Goal: Transaction & Acquisition: Book appointment/travel/reservation

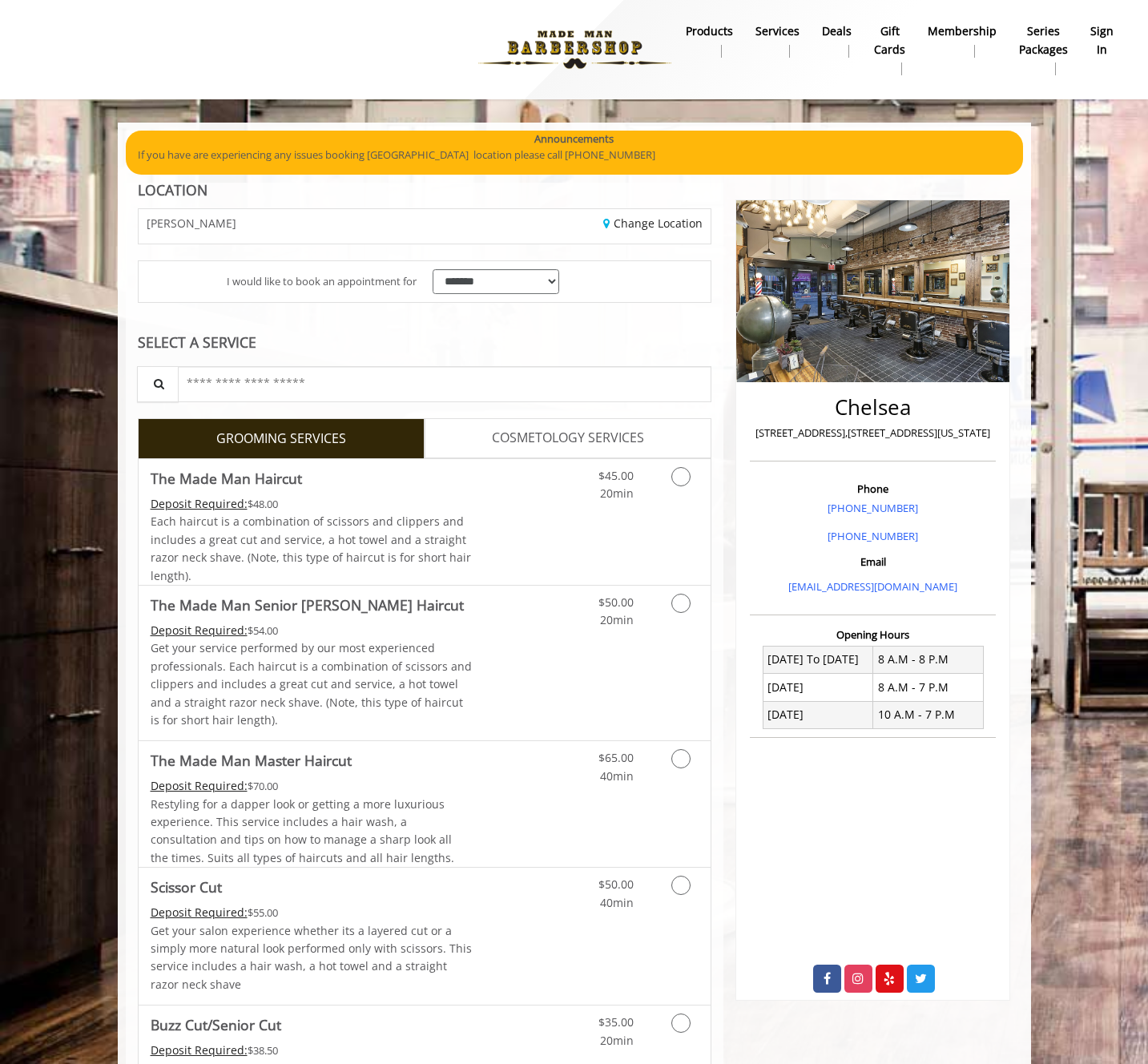
click at [1100, 39] on b "sign in" at bounding box center [1102, 40] width 23 height 36
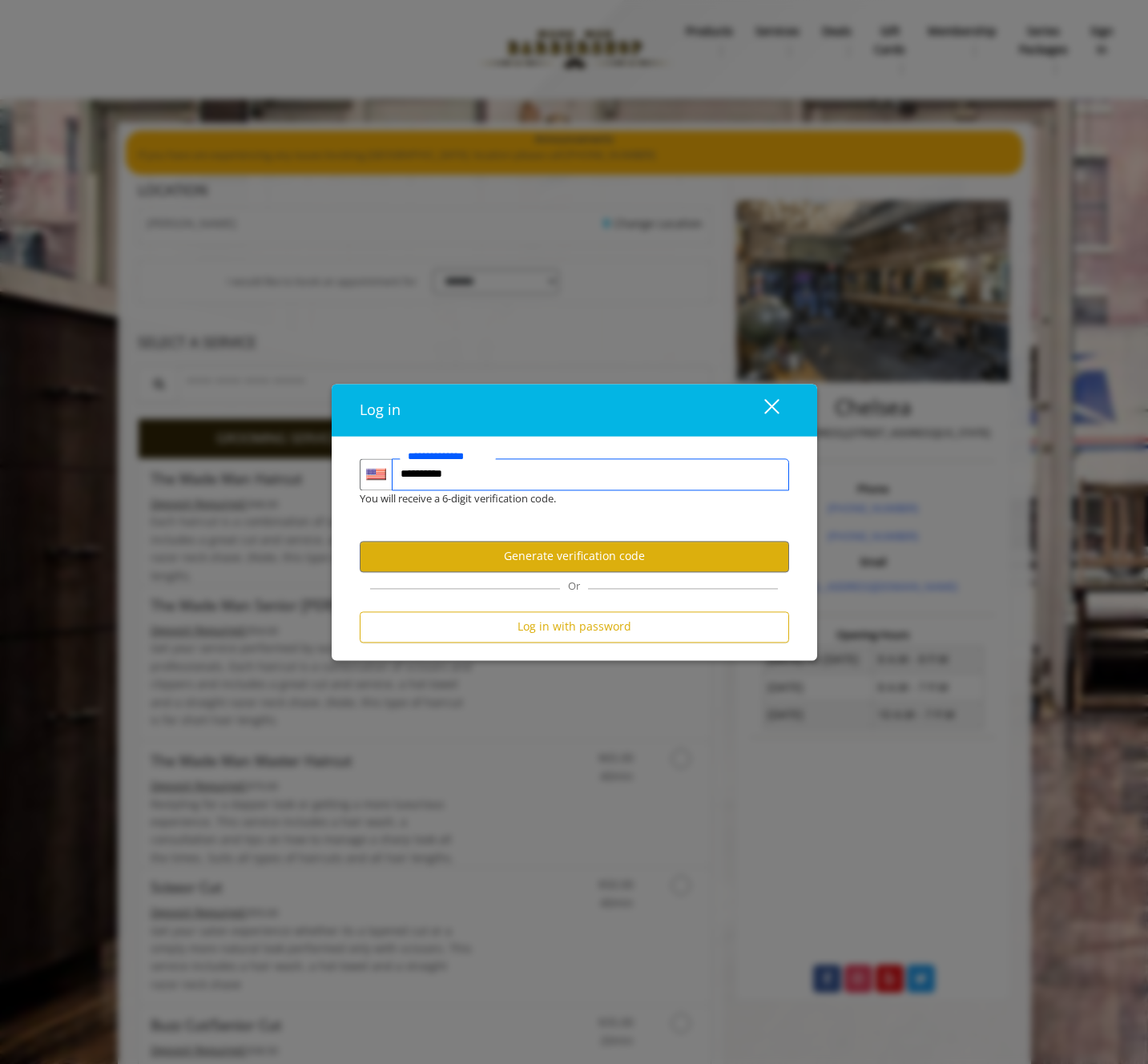
type input "**********"
click at [567, 549] on button "Generate verification code" at bounding box center [574, 556] width 429 height 31
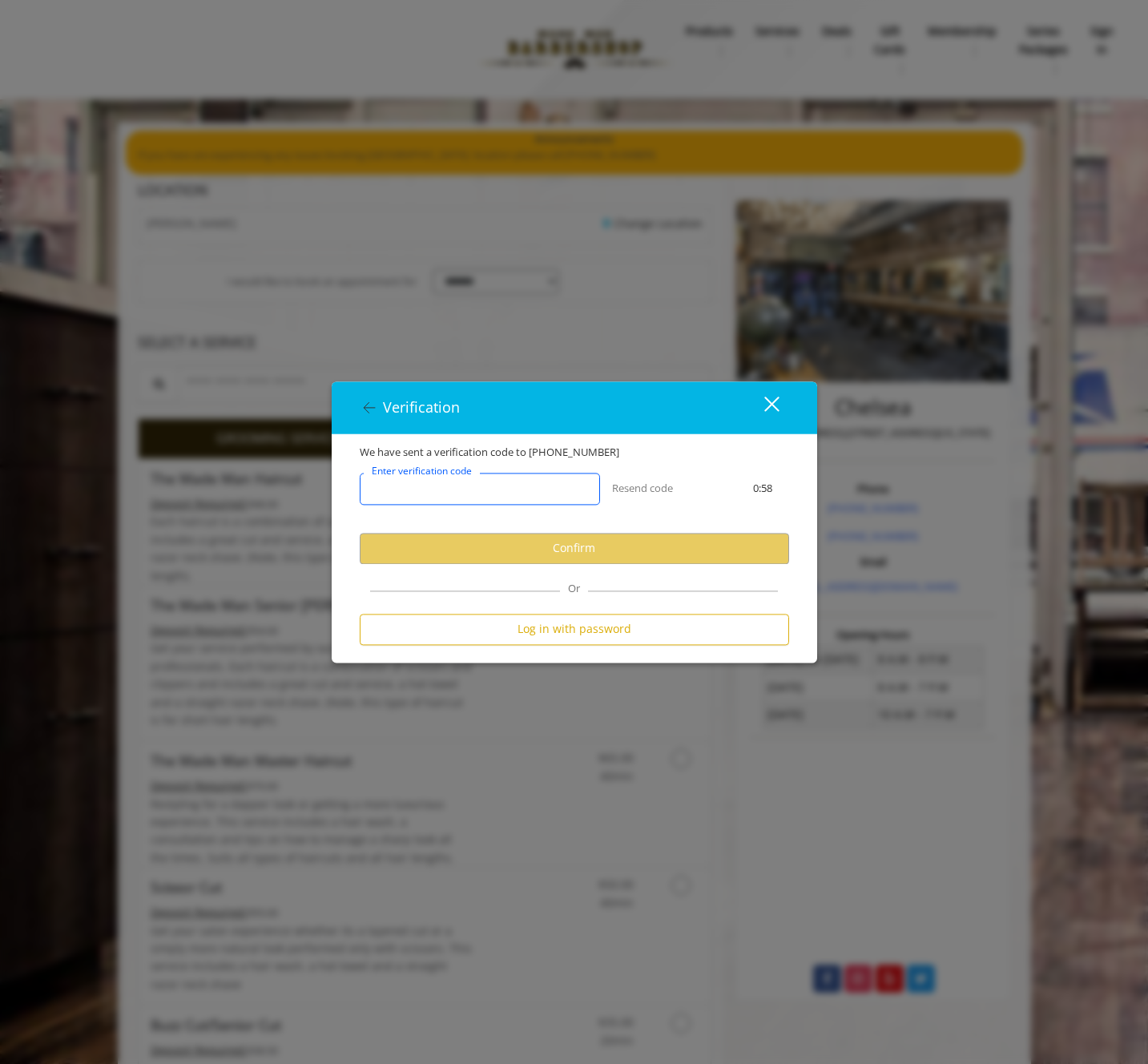
click at [513, 490] on input "Enter verification code" at bounding box center [480, 488] width 241 height 32
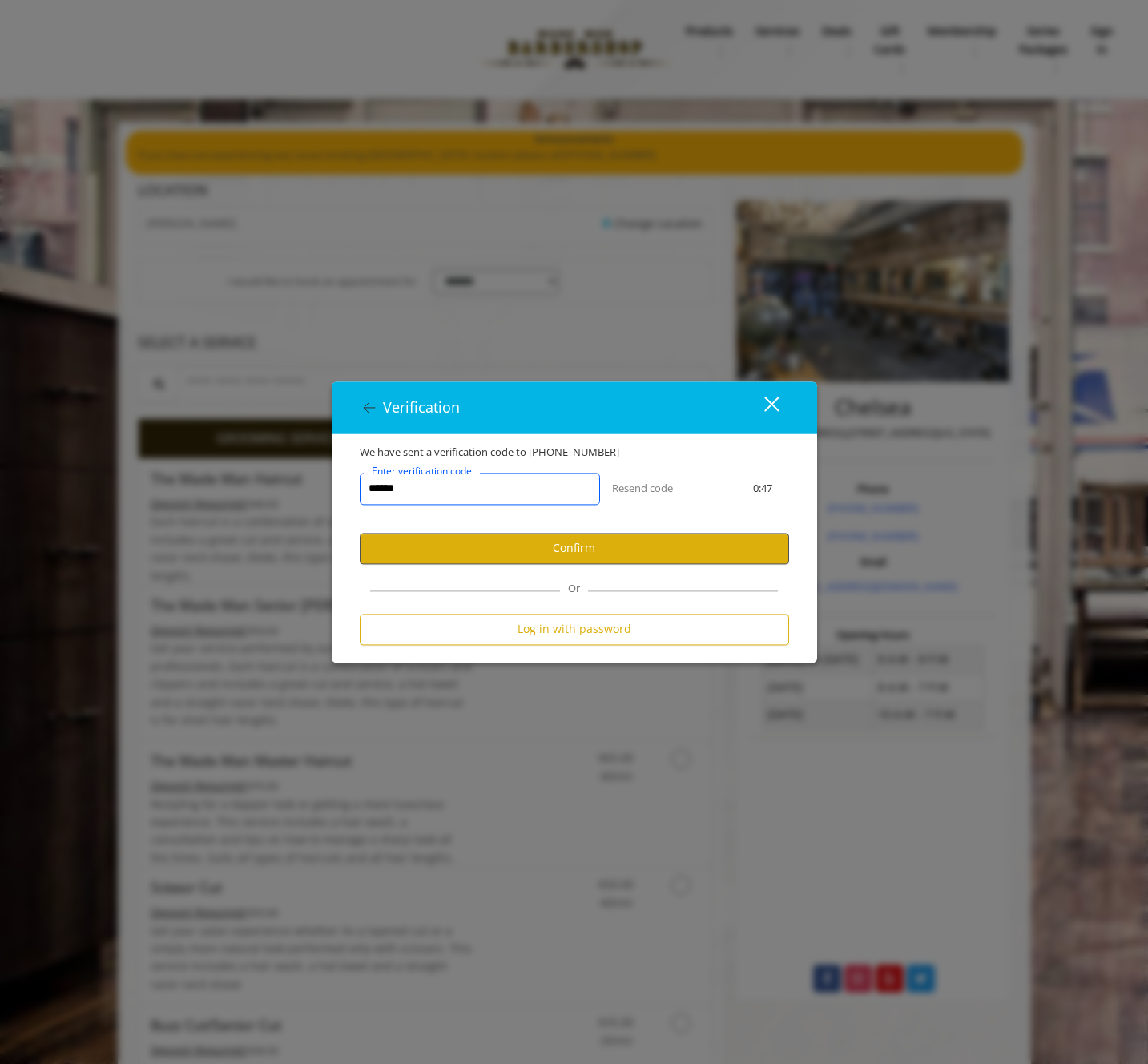
type input "******"
click at [584, 539] on button "Confirm" at bounding box center [574, 548] width 429 height 31
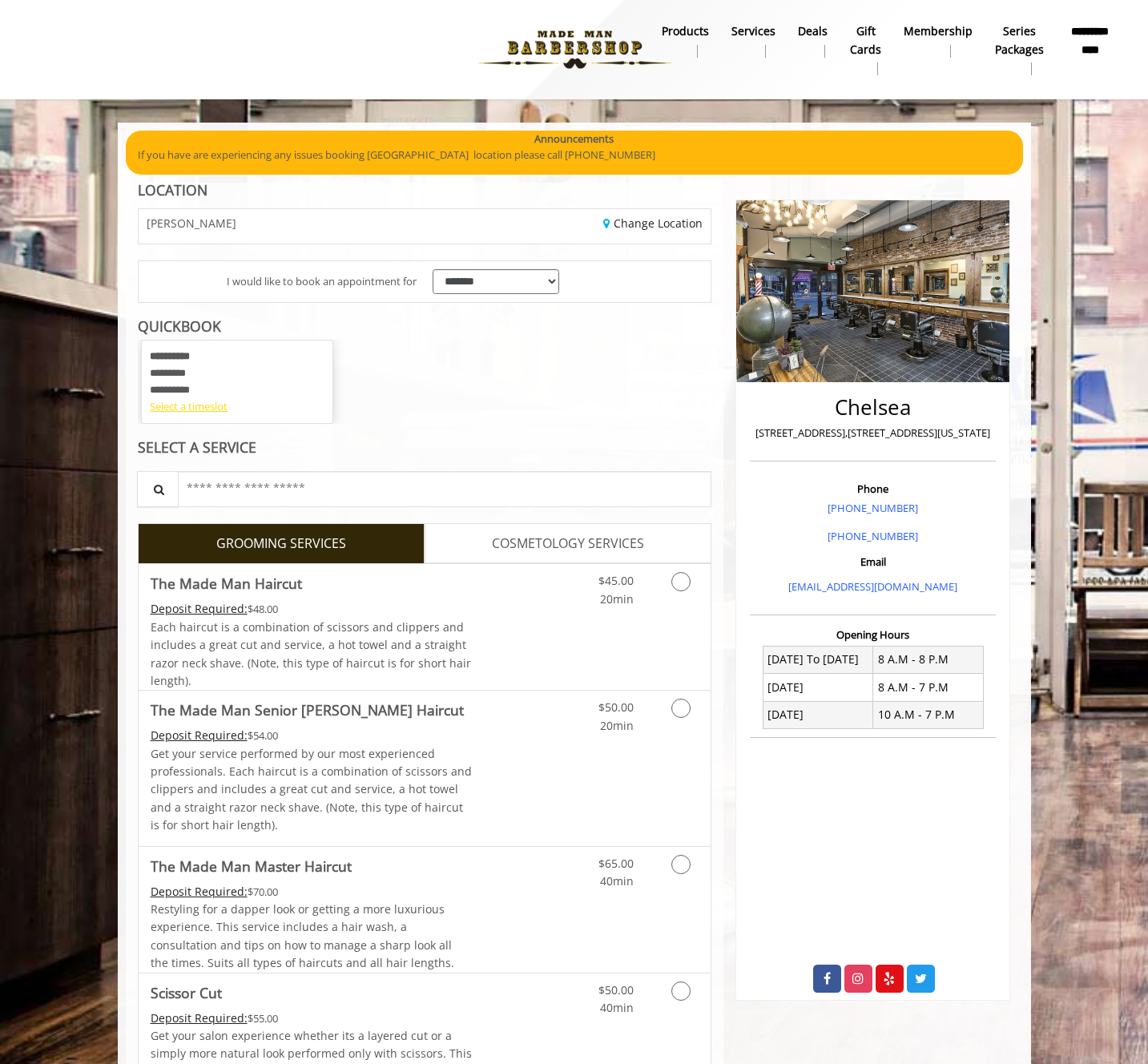
click at [206, 406] on div "Select a timeslot" at bounding box center [237, 406] width 175 height 17
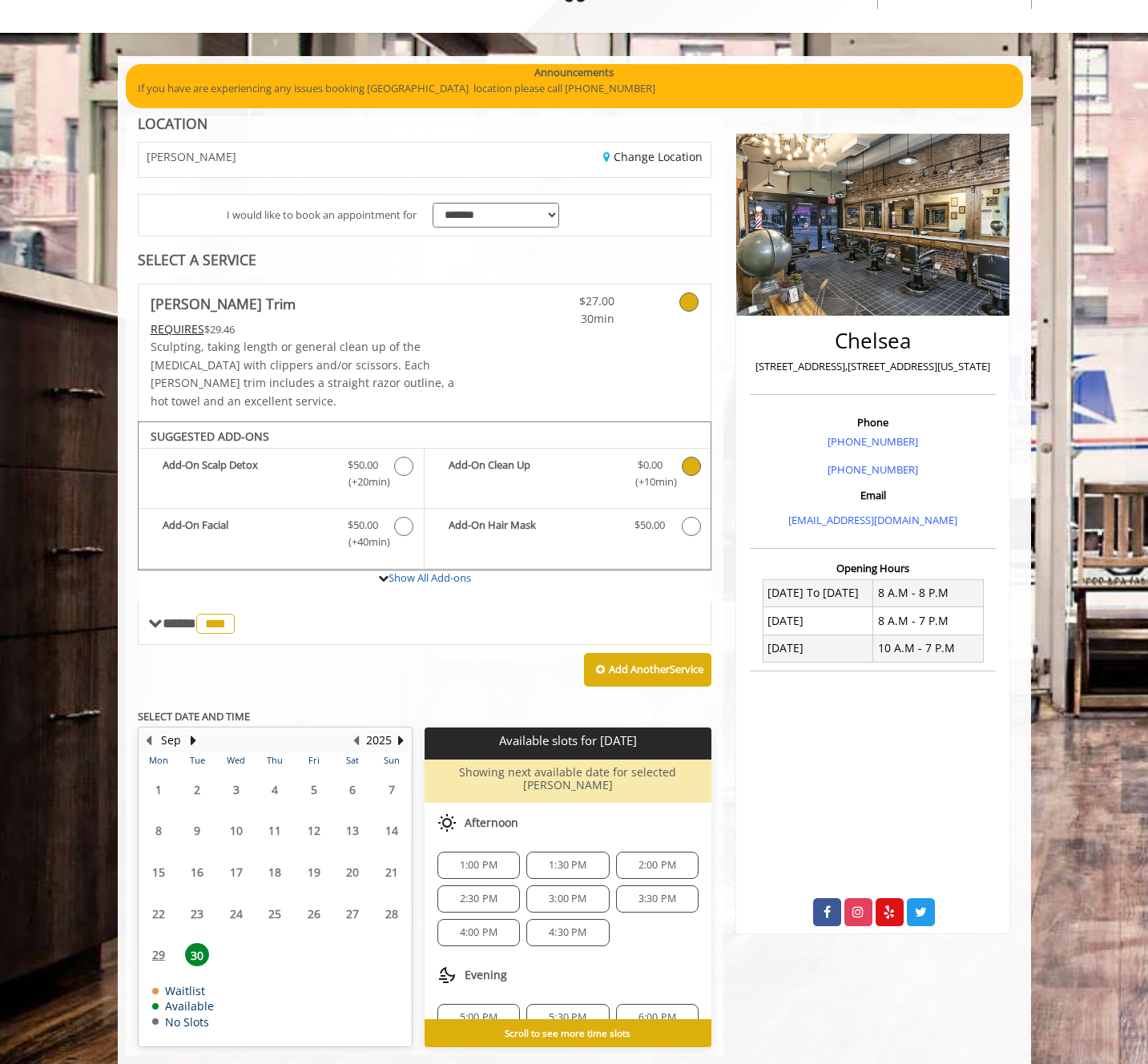
scroll to position [99, 0]
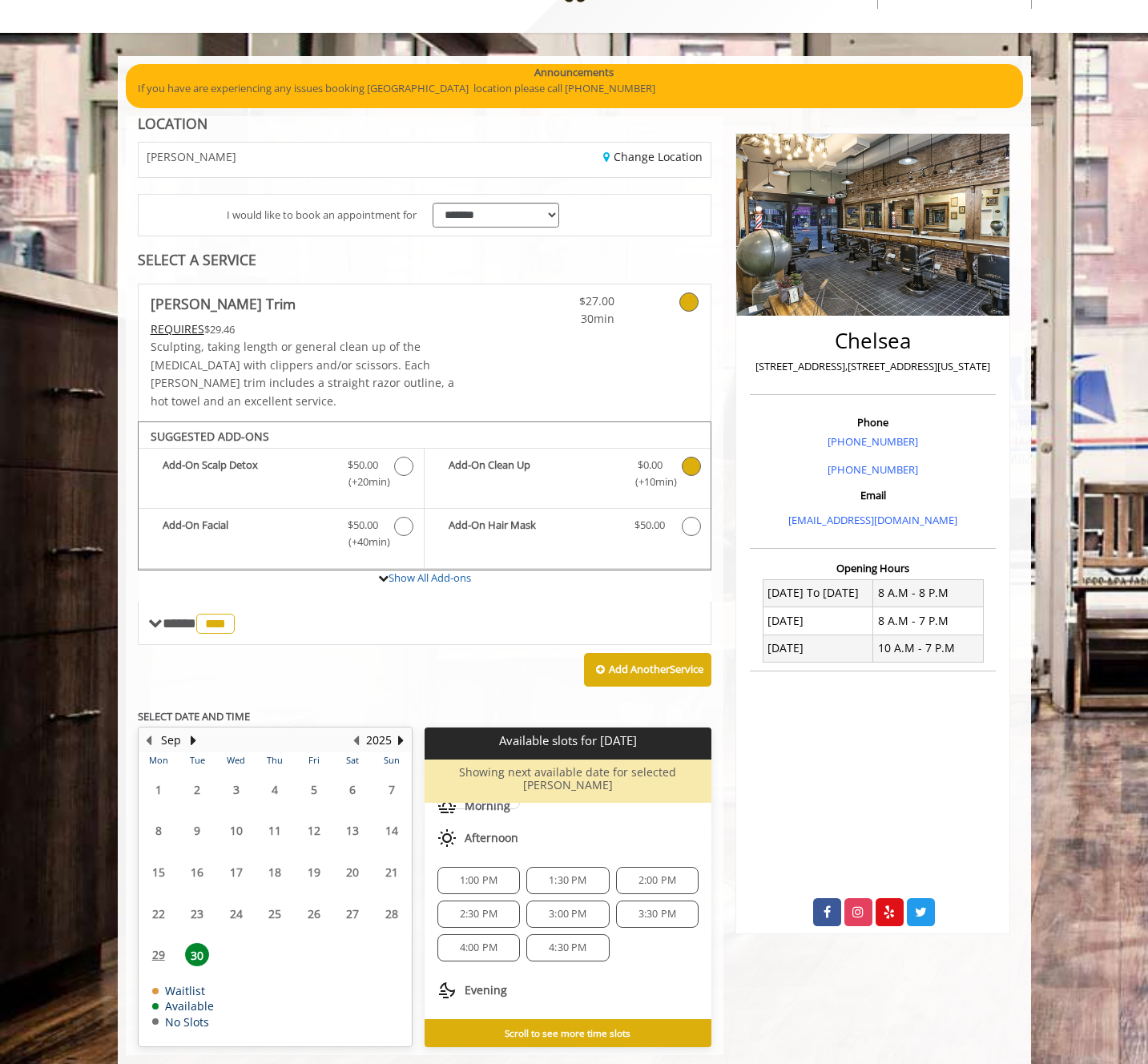
click at [551, 908] on span "3:00 PM" at bounding box center [568, 914] width 37 height 12
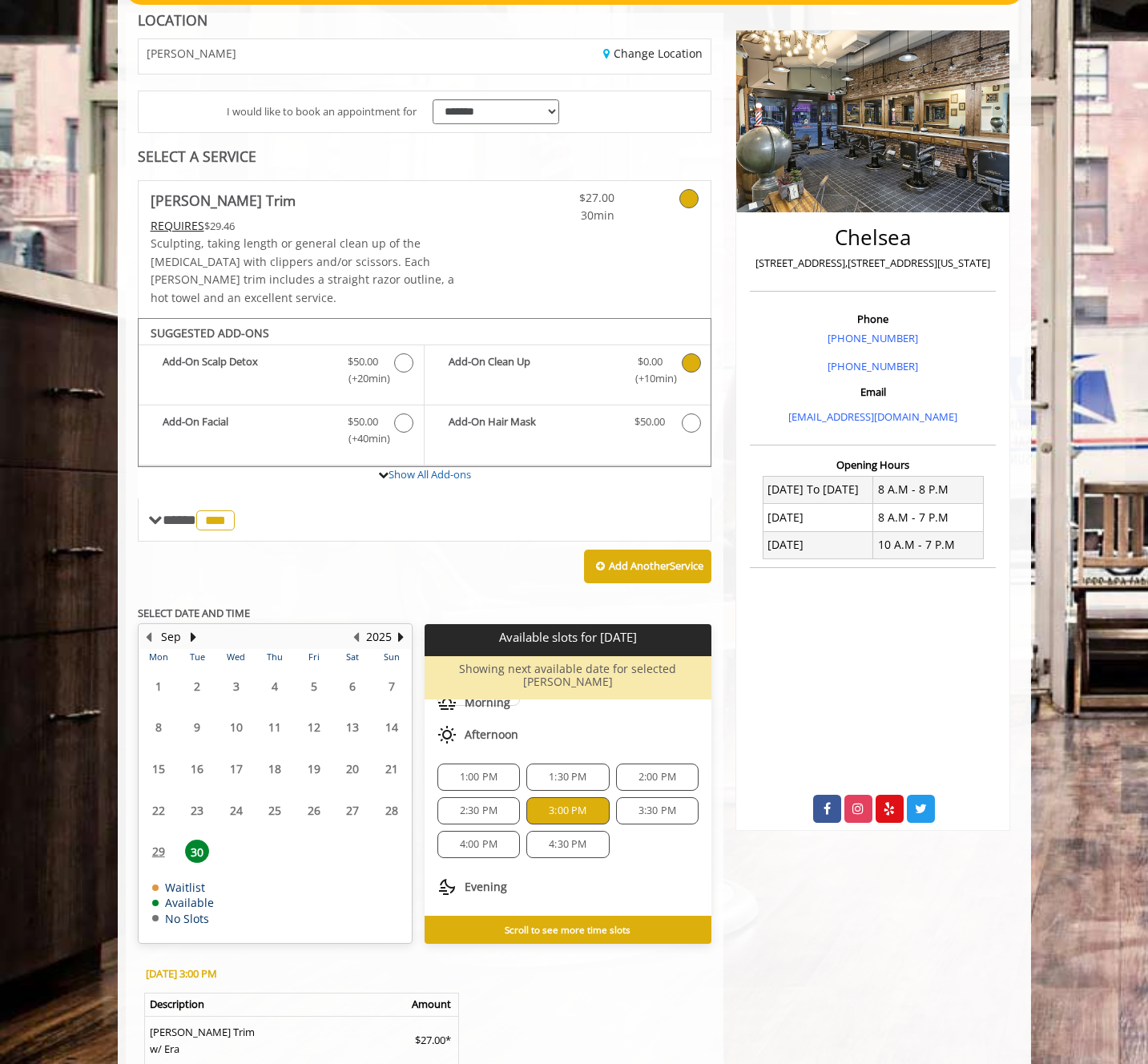
scroll to position [404, 0]
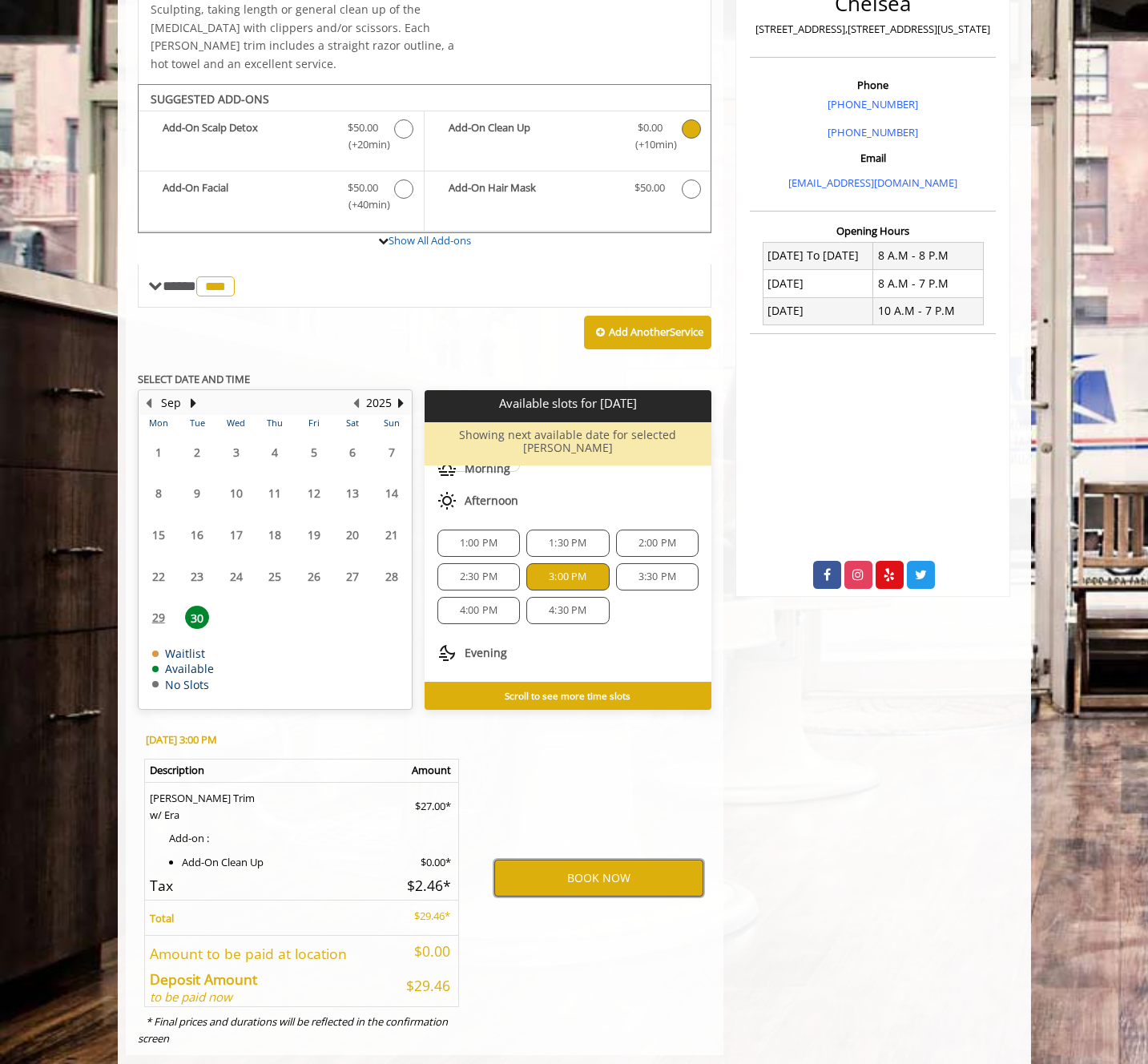
click at [592, 860] on button "BOOK NOW" at bounding box center [598, 877] width 209 height 36
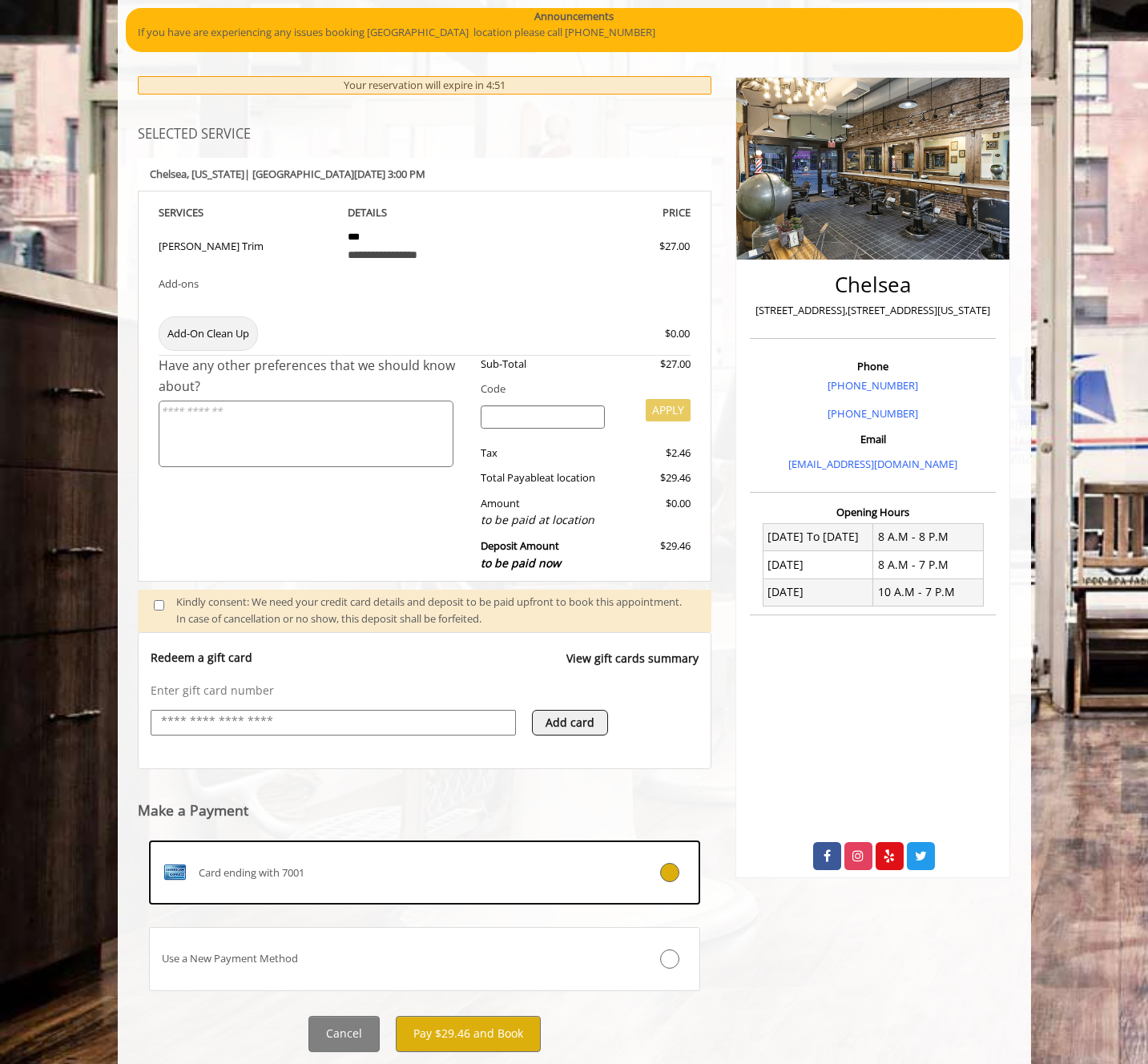
scroll to position [167, 0]
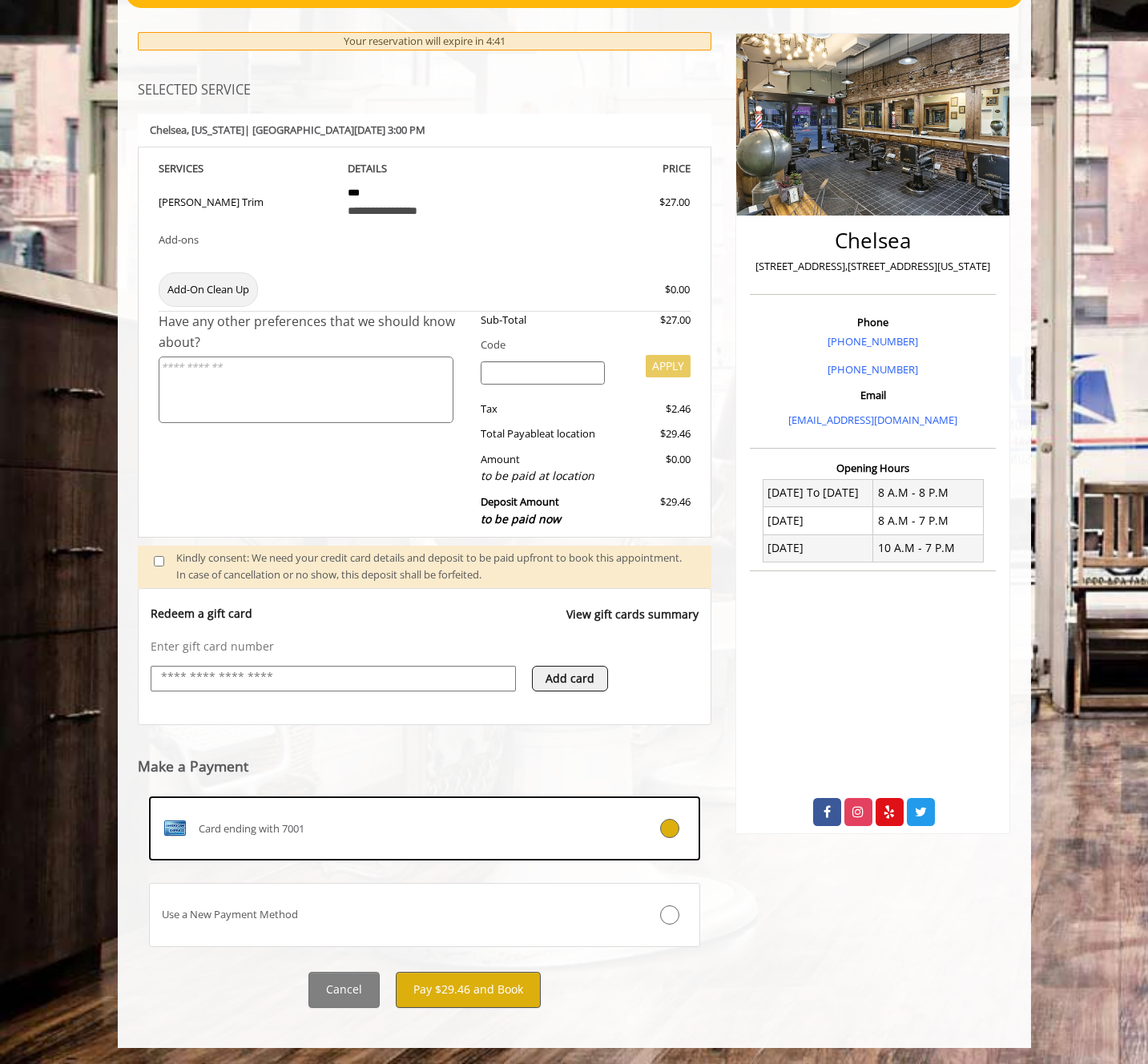
click at [465, 989] on button "Pay $29.46 and Book" at bounding box center [468, 989] width 145 height 36
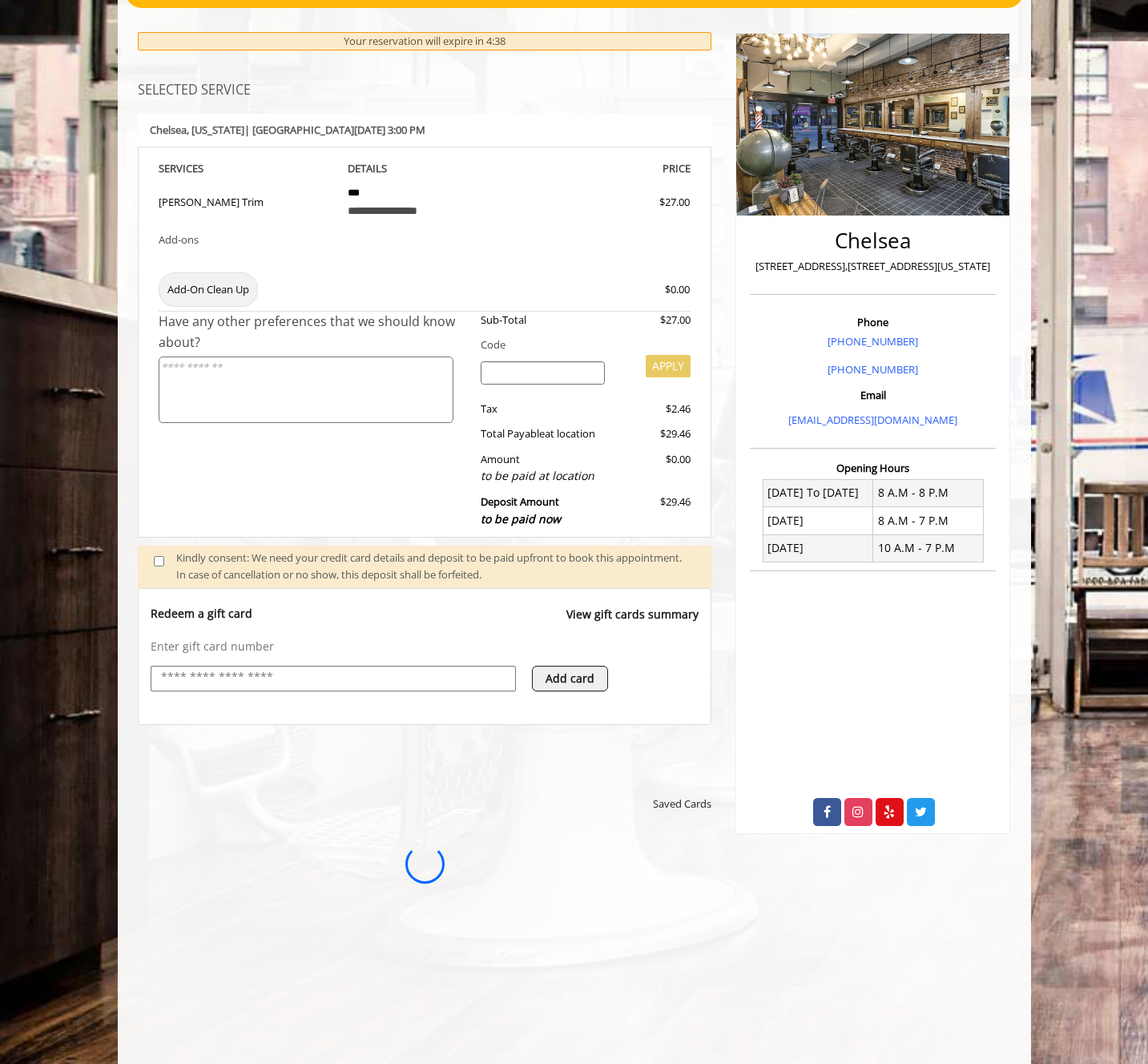
scroll to position [0, 0]
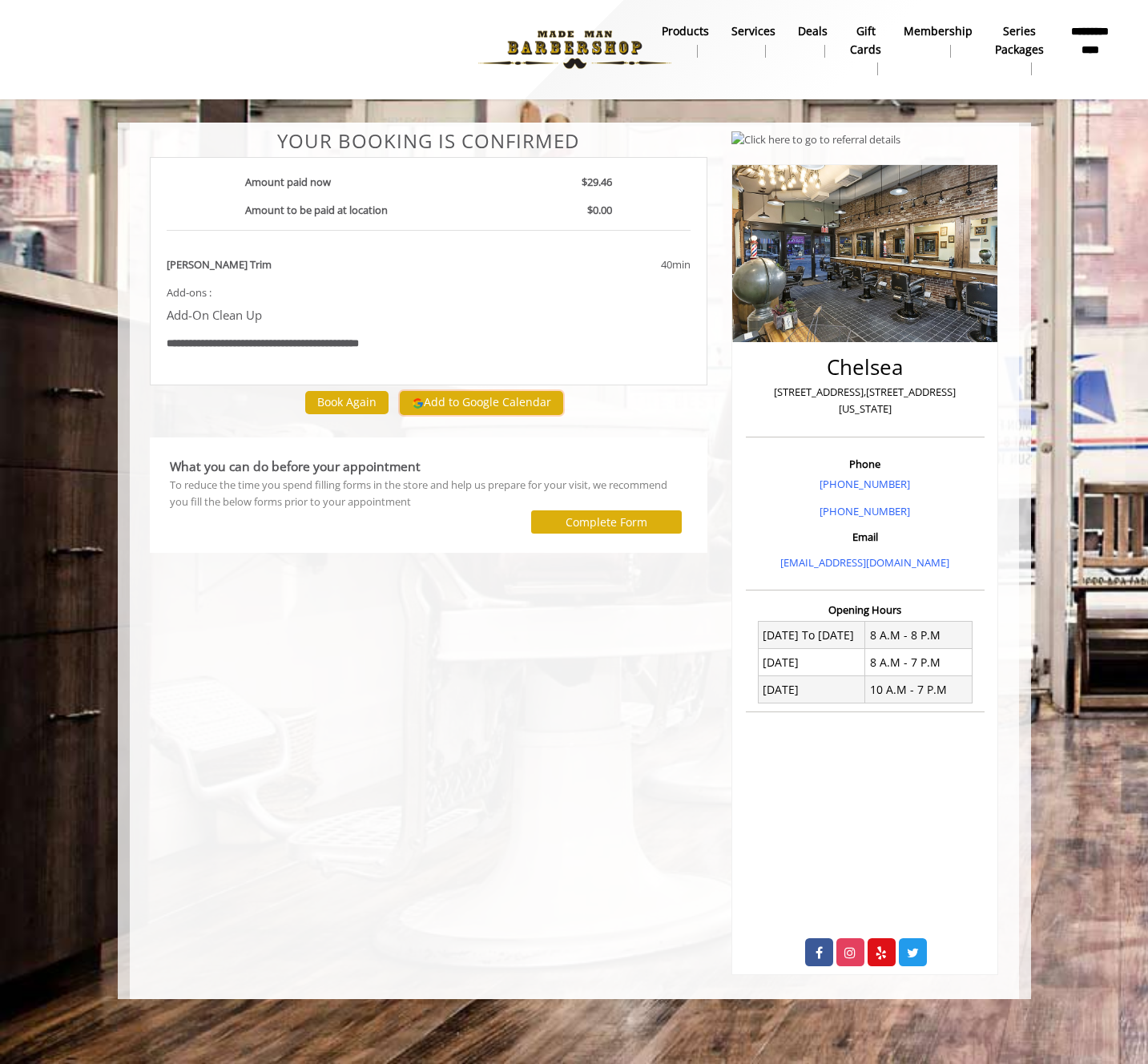
click at [499, 404] on button "Add to Google Calendar" at bounding box center [482, 402] width 163 height 24
